Goal: Navigation & Orientation: Find specific page/section

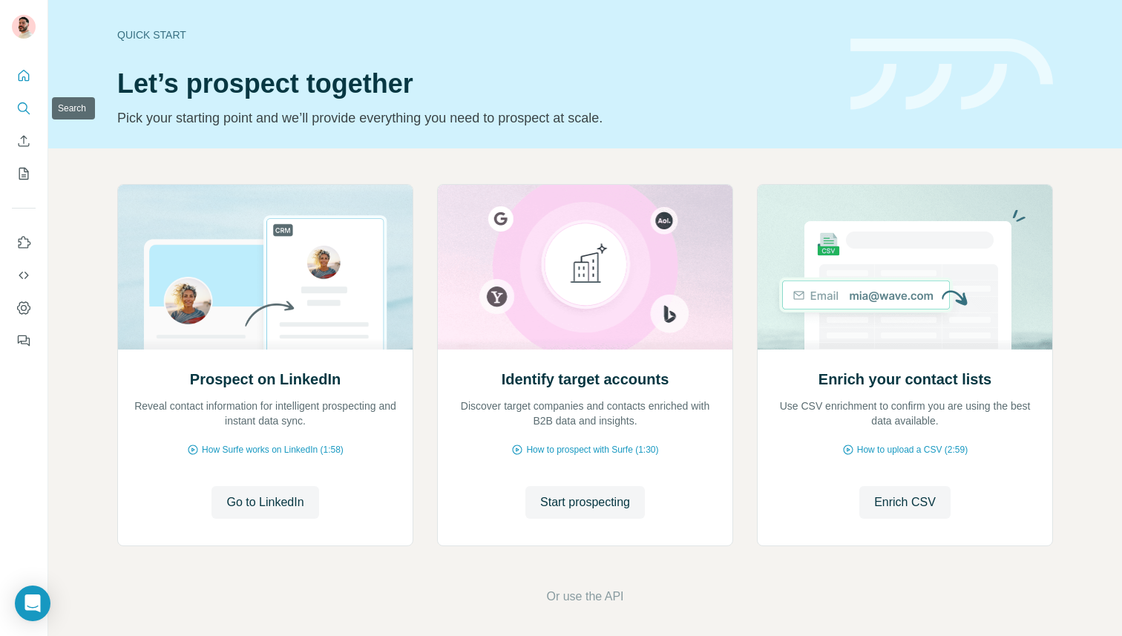
click at [24, 107] on icon "Search" at bounding box center [23, 108] width 15 height 15
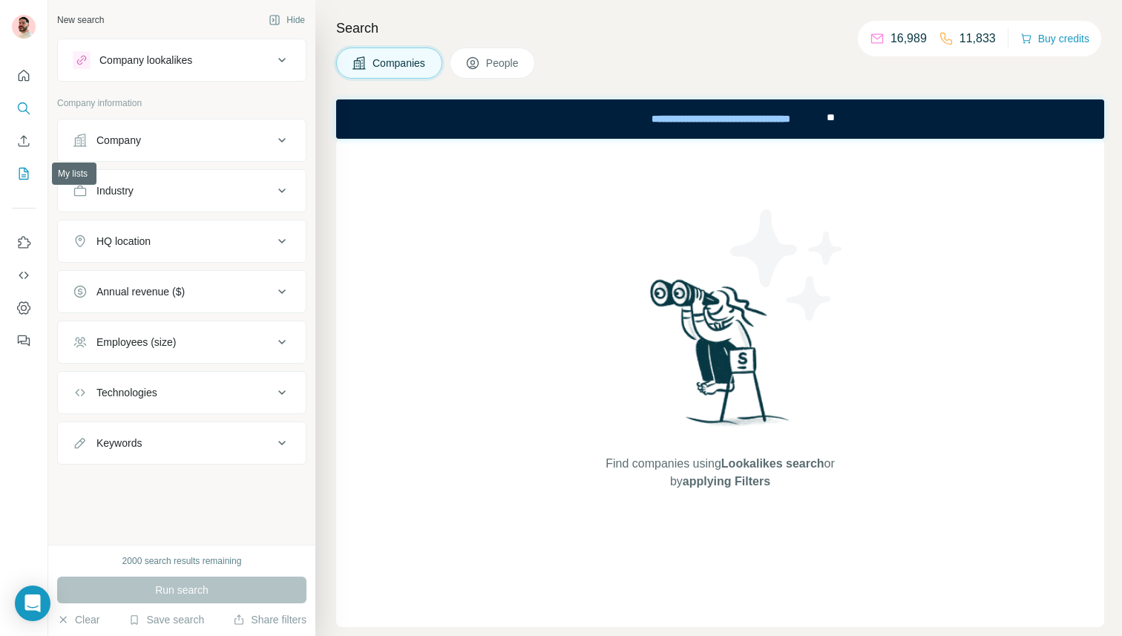
click at [13, 171] on button "My lists" at bounding box center [24, 173] width 24 height 27
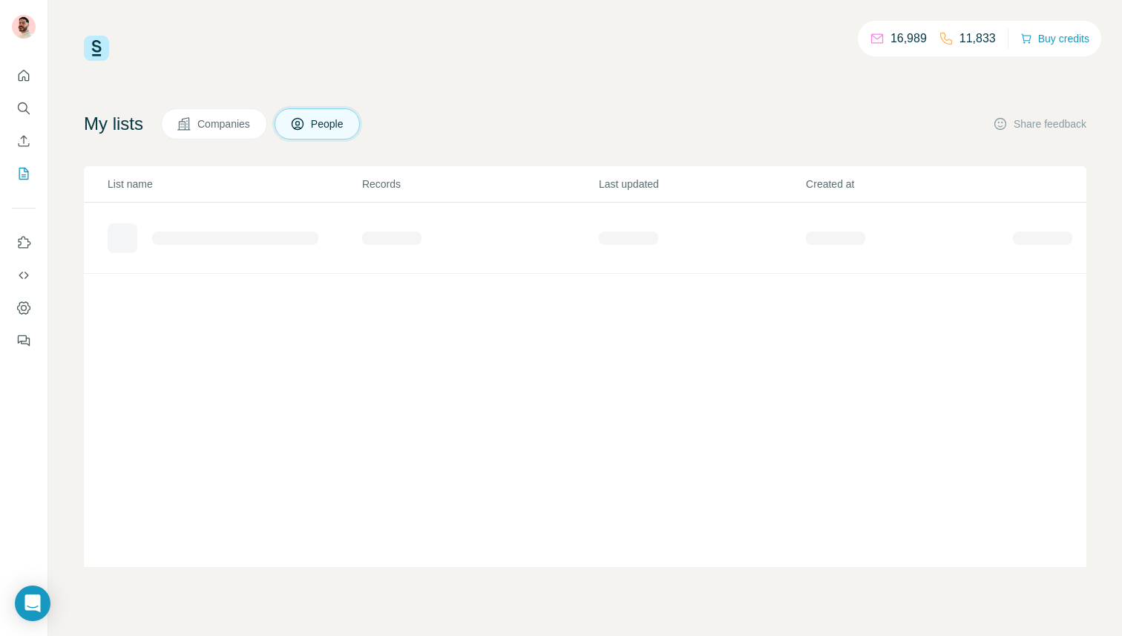
click at [223, 112] on button "Companies" at bounding box center [214, 123] width 106 height 31
click at [317, 127] on button "People" at bounding box center [318, 123] width 86 height 31
click at [17, 114] on icon "Search" at bounding box center [23, 108] width 15 height 15
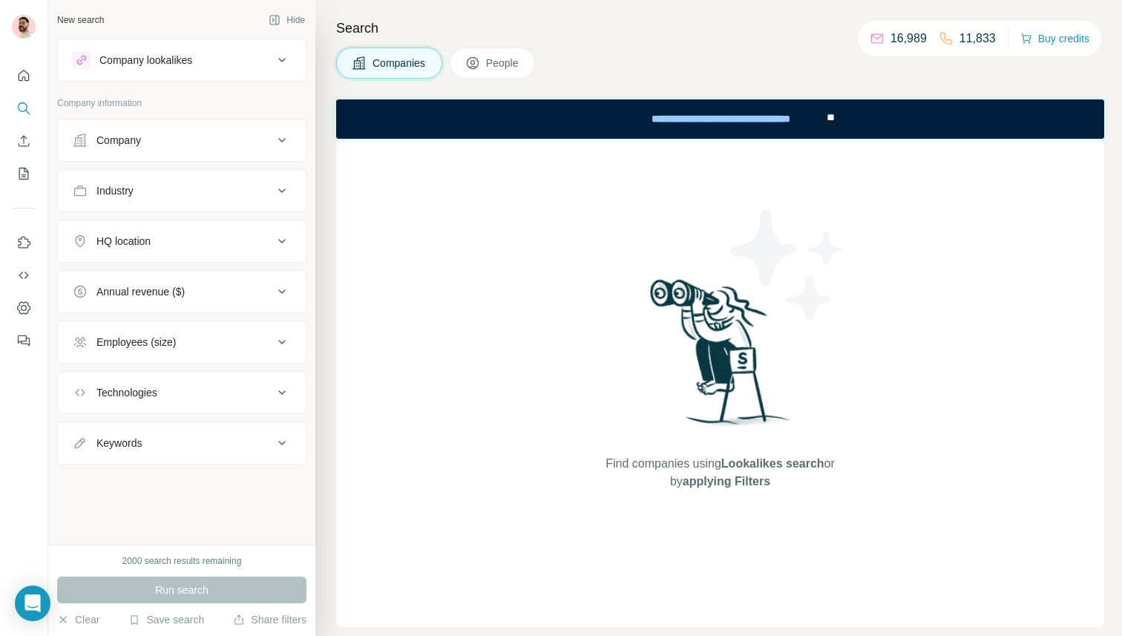
click at [485, 67] on button "People" at bounding box center [493, 63] width 86 height 31
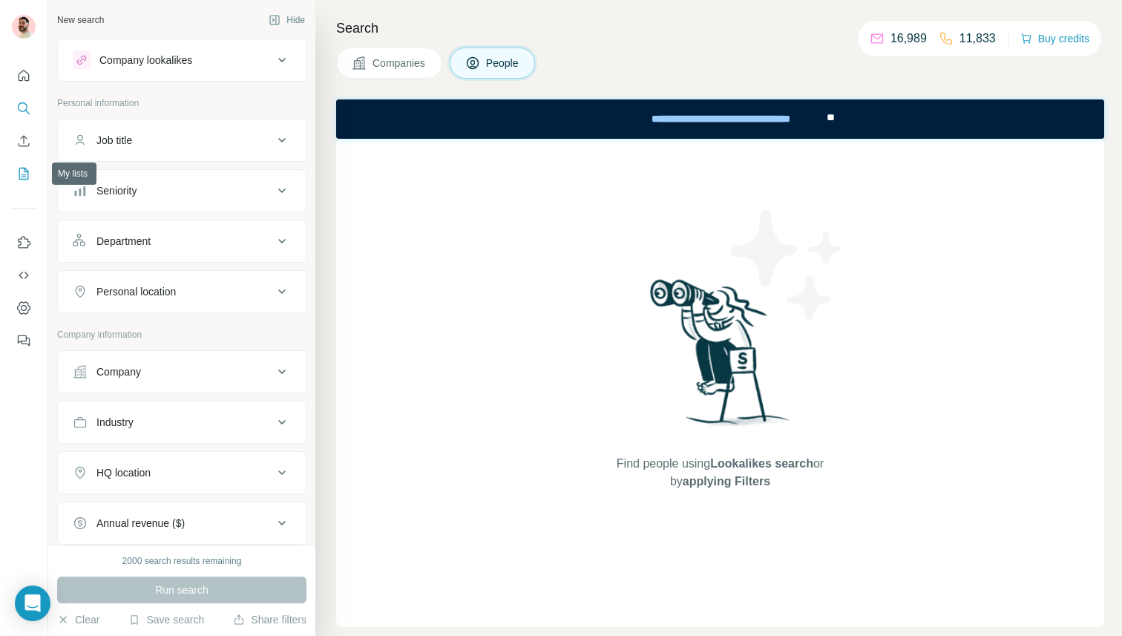
click at [22, 168] on icon "My lists" at bounding box center [24, 174] width 10 height 12
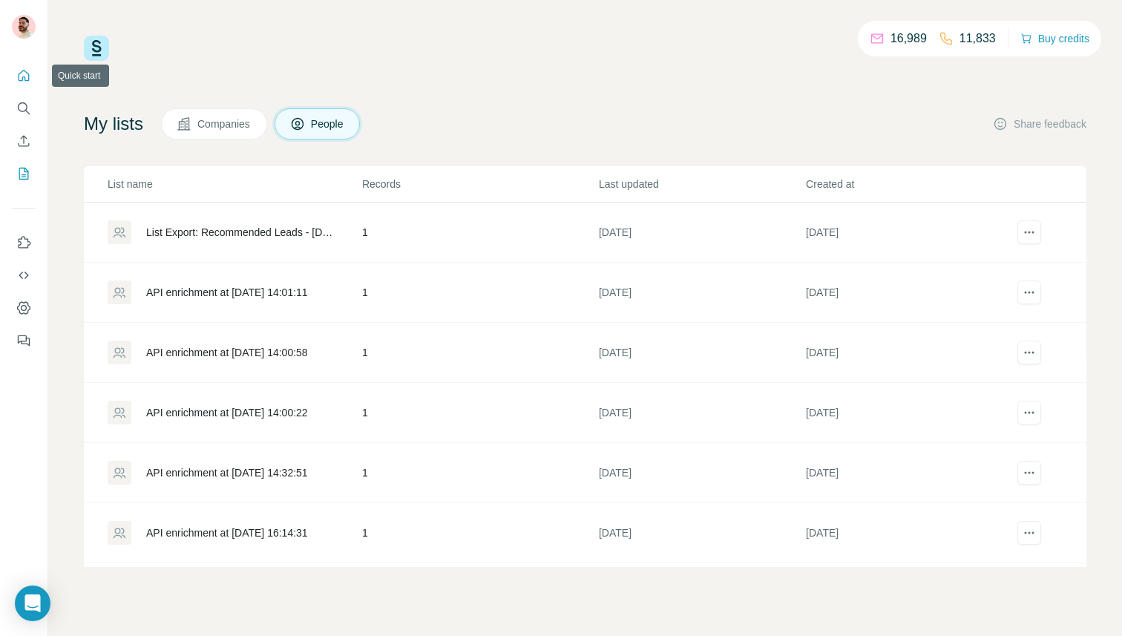
click at [26, 76] on icon "Quick start" at bounding box center [23, 75] width 15 height 15
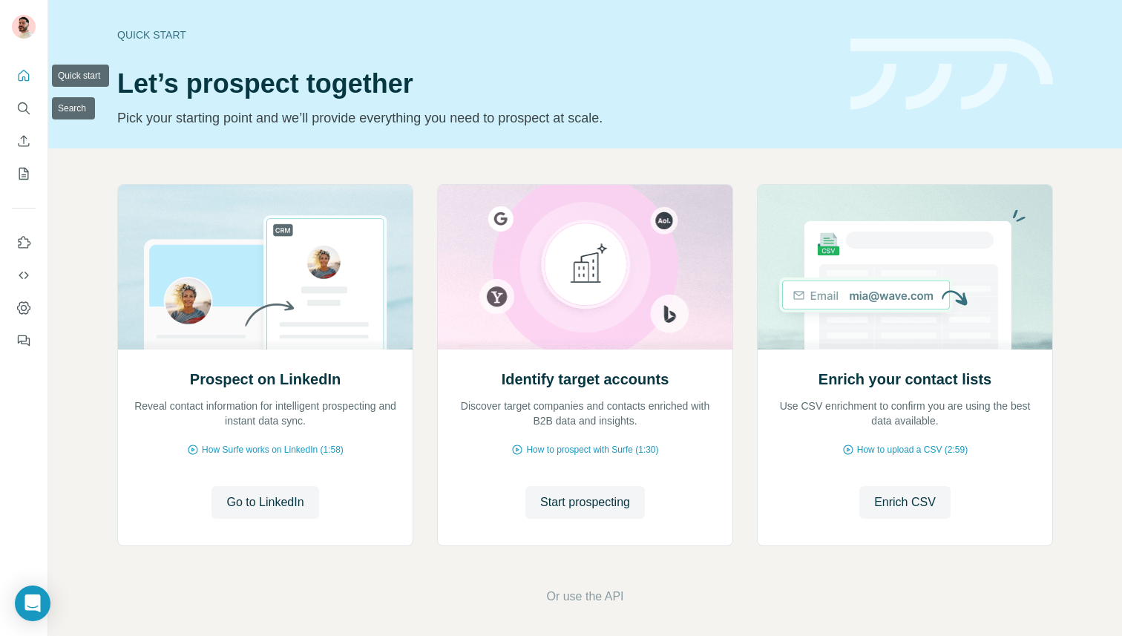
click at [24, 77] on icon "Quick start" at bounding box center [23, 75] width 15 height 15
